Goal: Navigation & Orientation: Find specific page/section

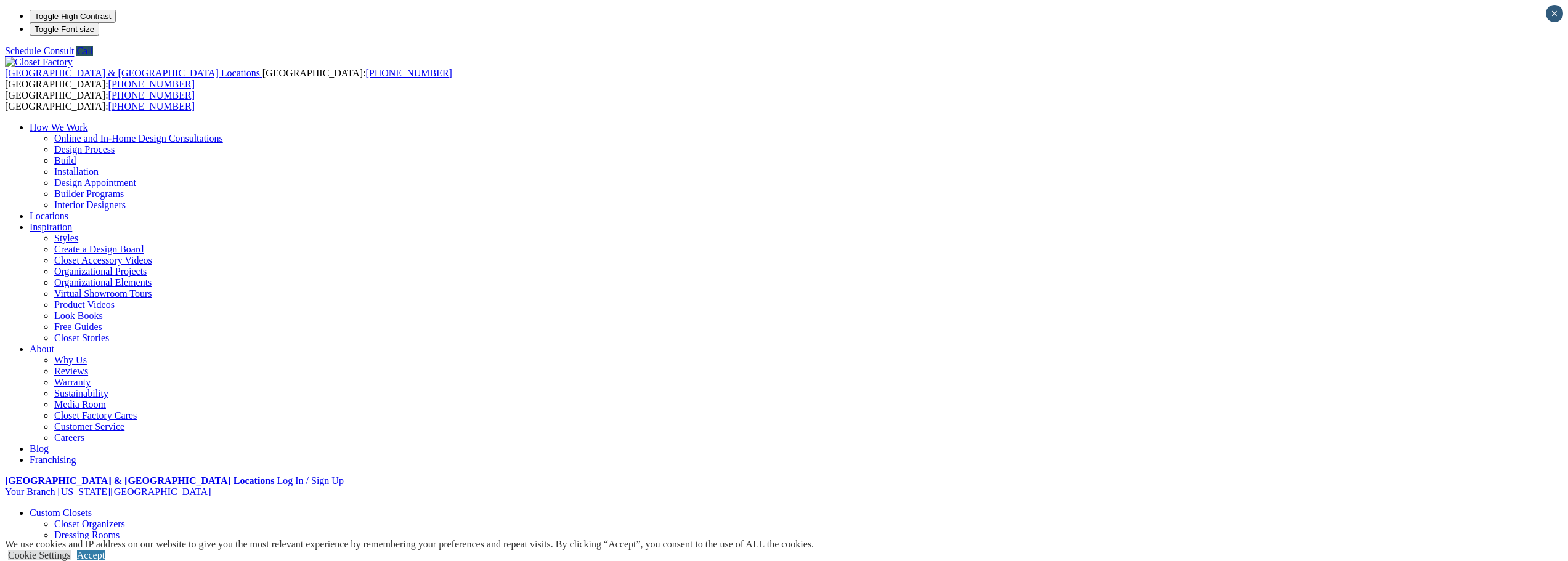
click at [122, 551] on link "Reach-in Closets" at bounding box center [88, 557] width 67 height 11
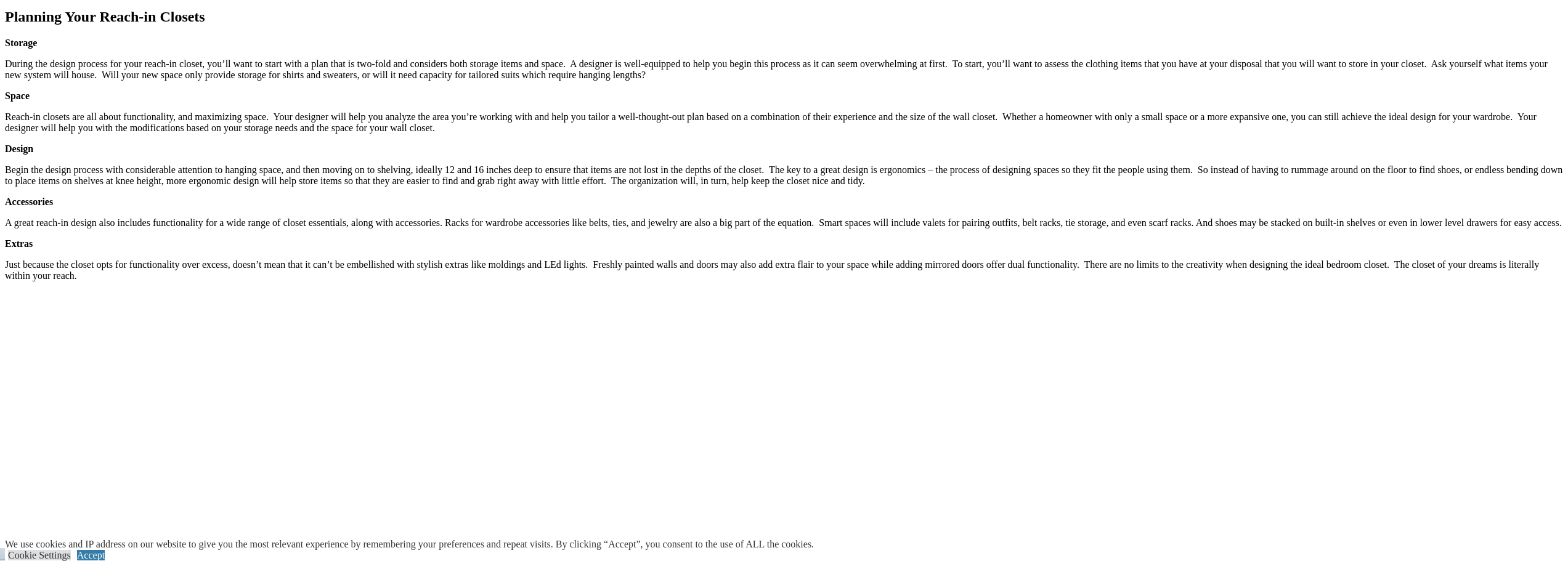
scroll to position [1909, 0]
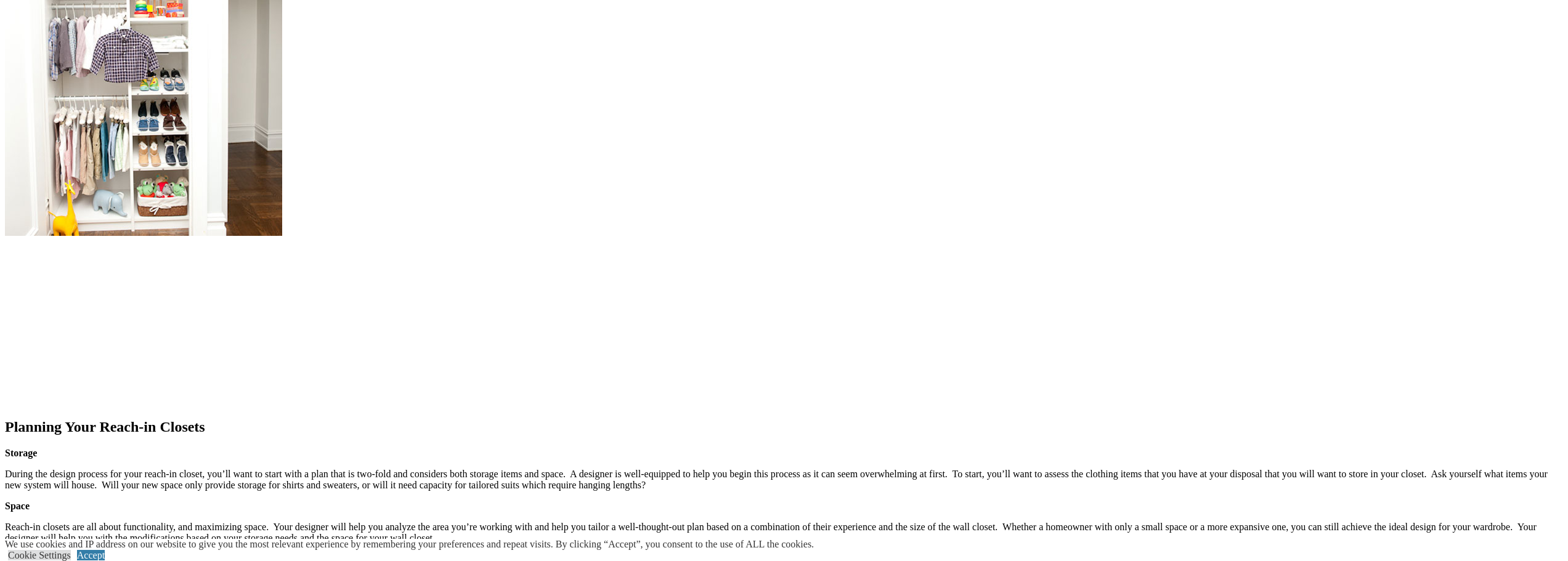
scroll to position [1478, 0]
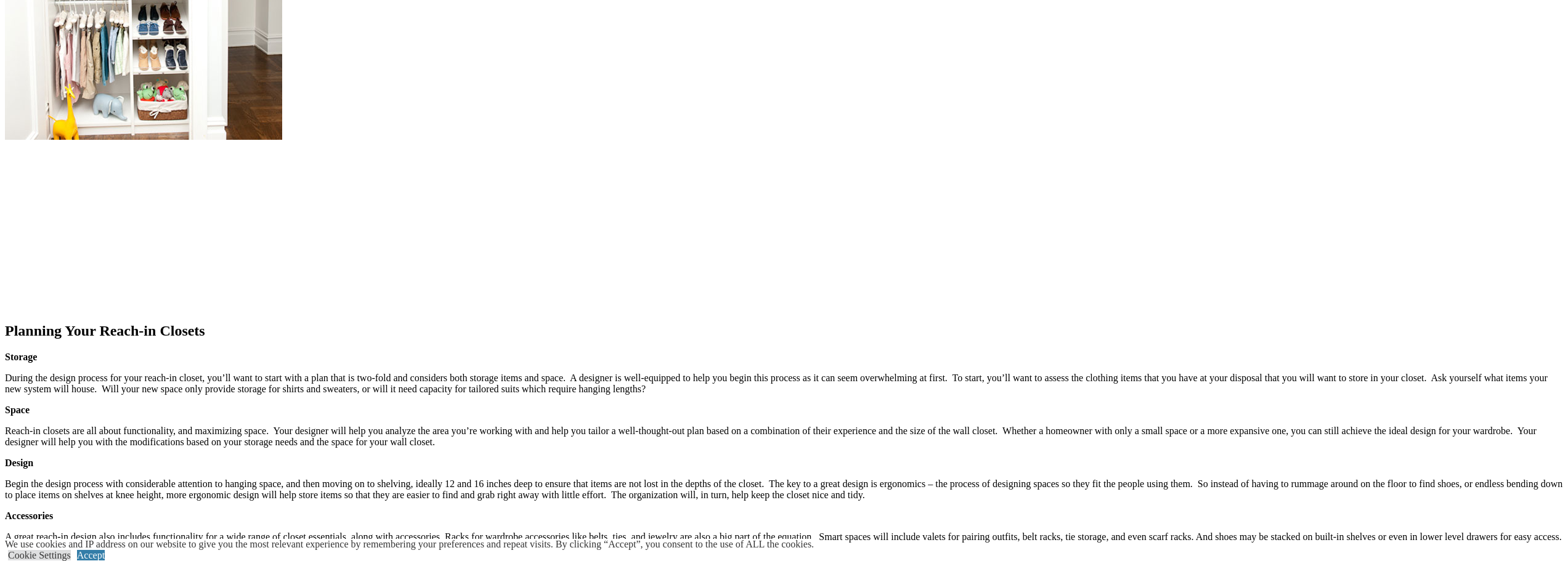
scroll to position [1601, 0]
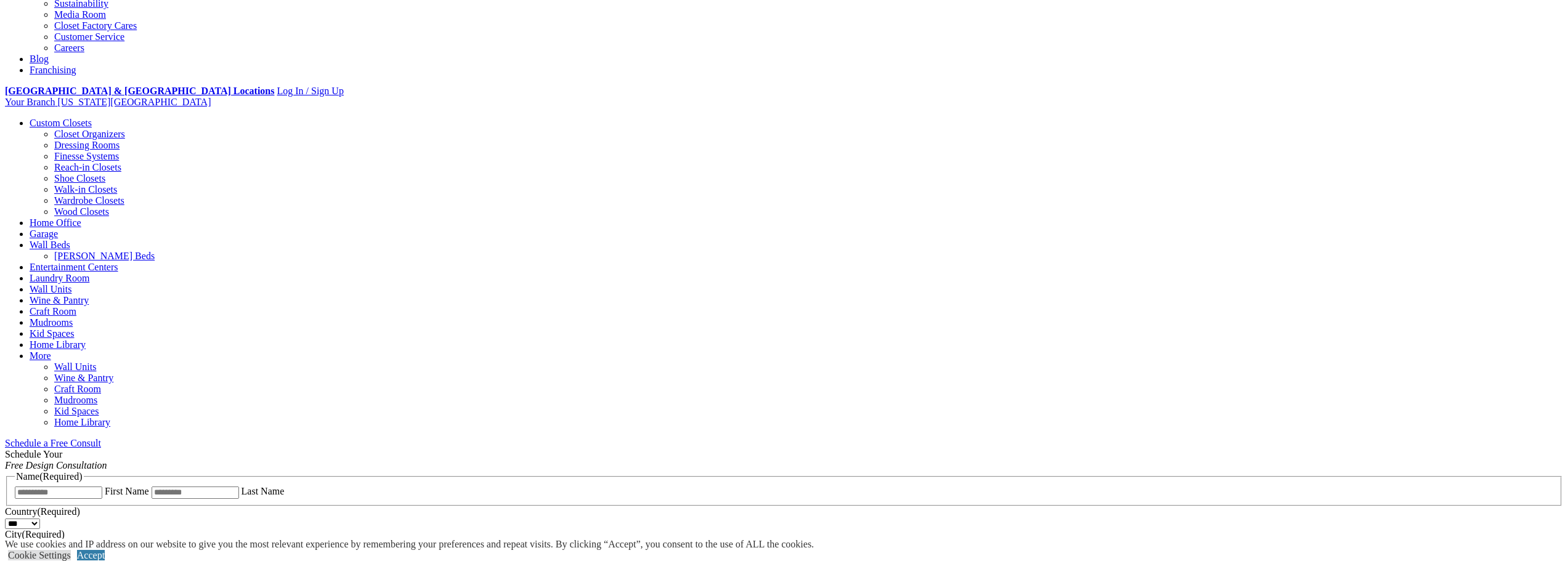
scroll to position [493, 0]
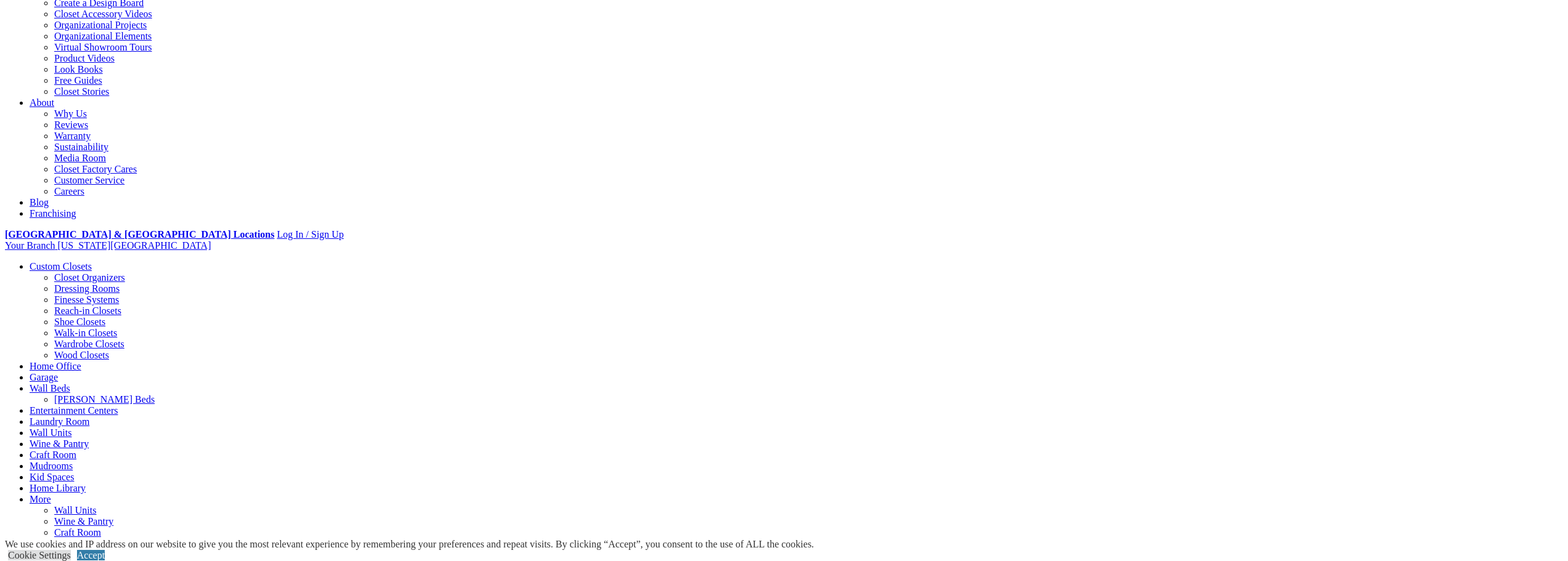
scroll to position [0, 0]
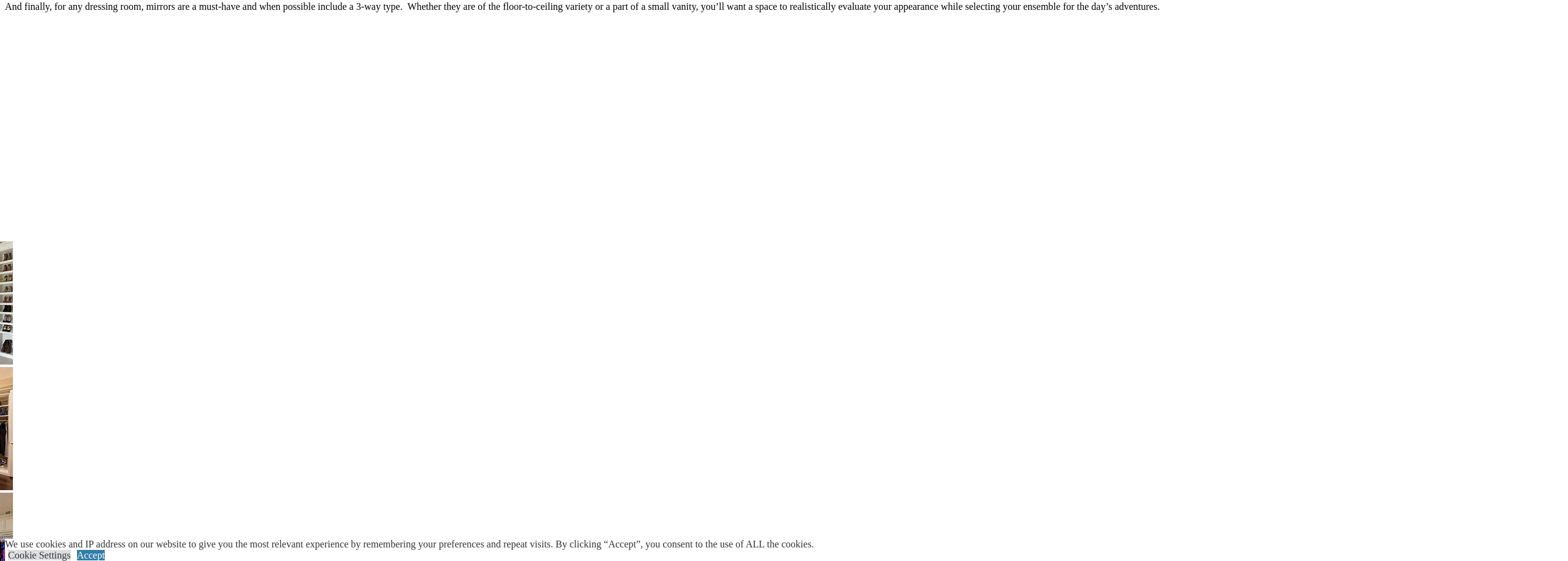
scroll to position [1971, 0]
